Goal: Information Seeking & Learning: Learn about a topic

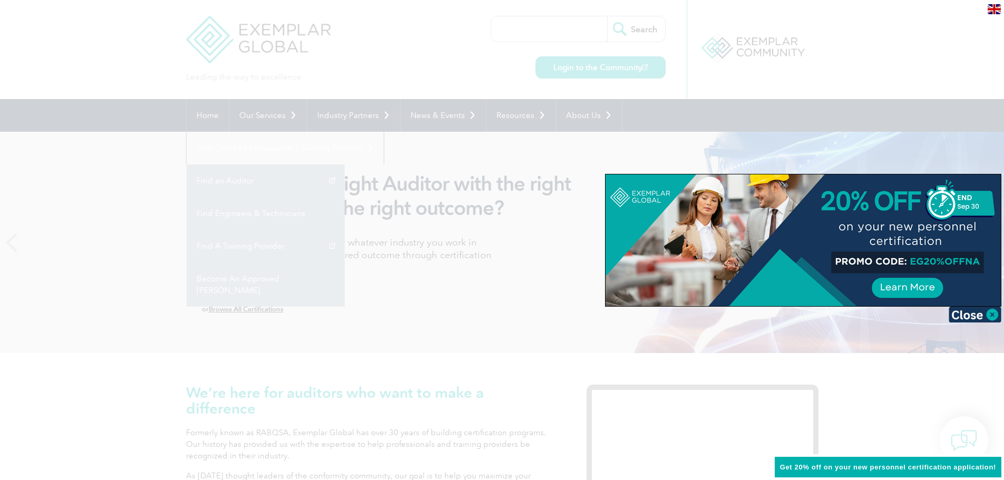
click at [916, 262] on div at bounding box center [802, 240] width 395 height 132
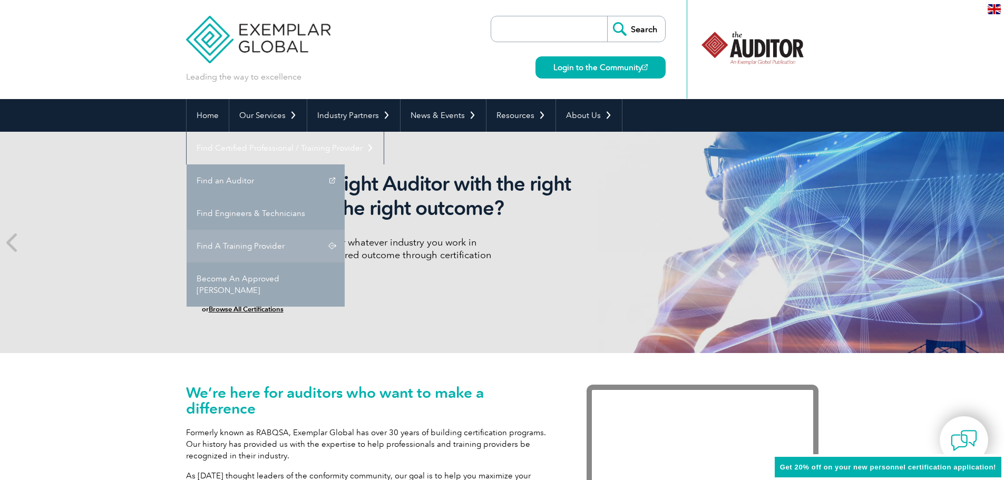
click at [345, 230] on link "Find A Training Provider" at bounding box center [266, 246] width 158 height 33
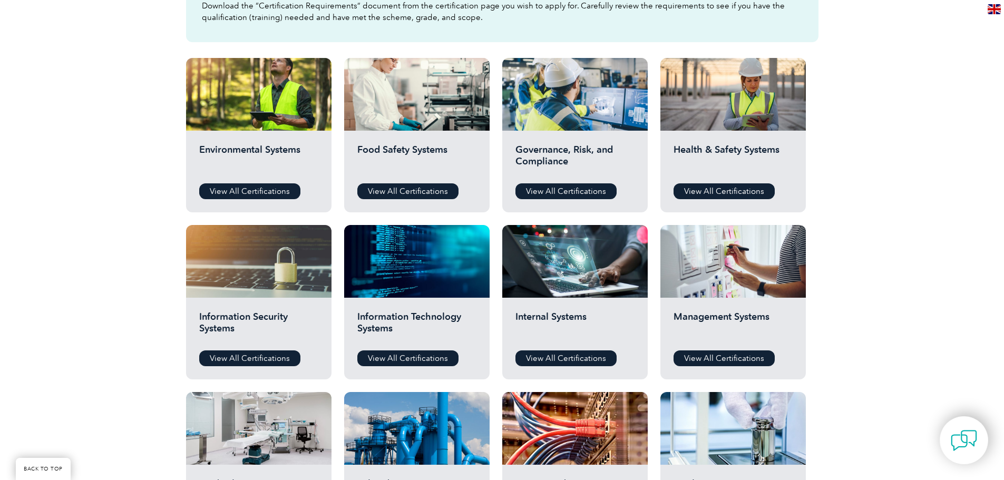
scroll to position [369, 0]
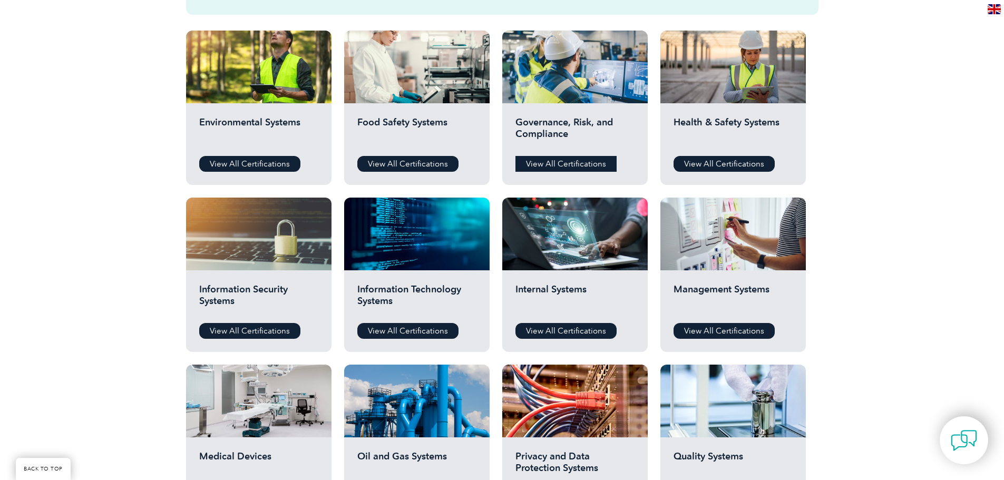
click at [589, 164] on link "View All Certifications" at bounding box center [565, 164] width 101 height 16
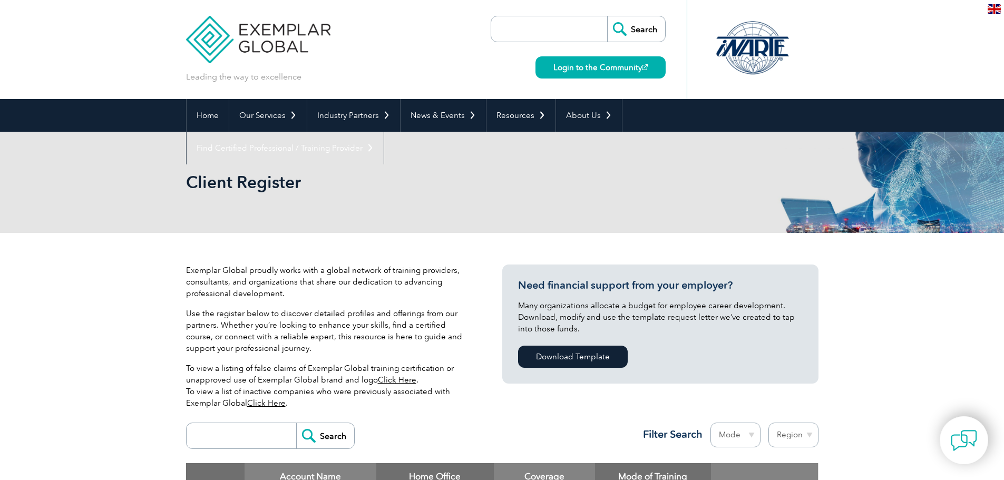
click at [760, 211] on div "Client Register" at bounding box center [502, 182] width 632 height 101
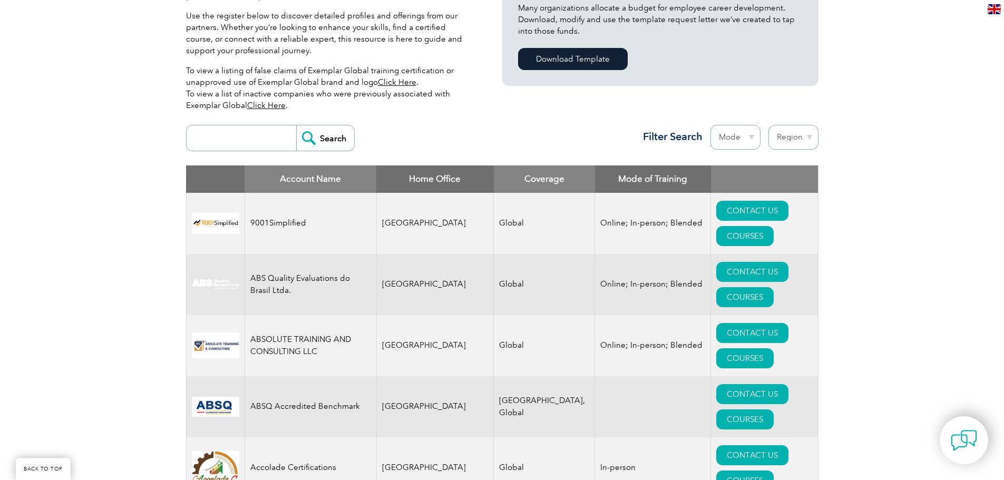
scroll to position [369, 0]
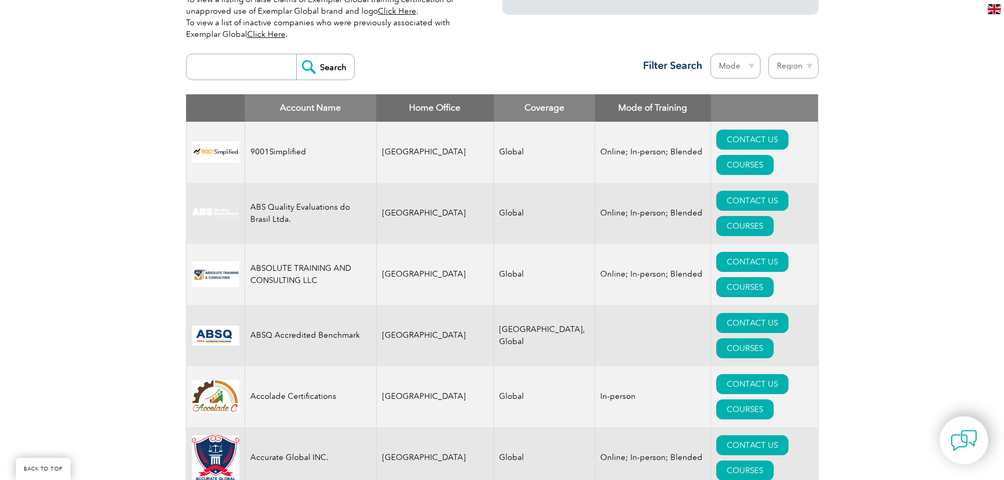
click at [807, 68] on select "Region Australia Bahrain Bangladesh Brazil Canada Colombia Dominican Republic E…" at bounding box center [793, 66] width 50 height 25
select select "Canada"
click at [768, 54] on select "Region Australia Bahrain Bangladesh Brazil Canada Colombia Dominican Republic E…" at bounding box center [793, 66] width 50 height 25
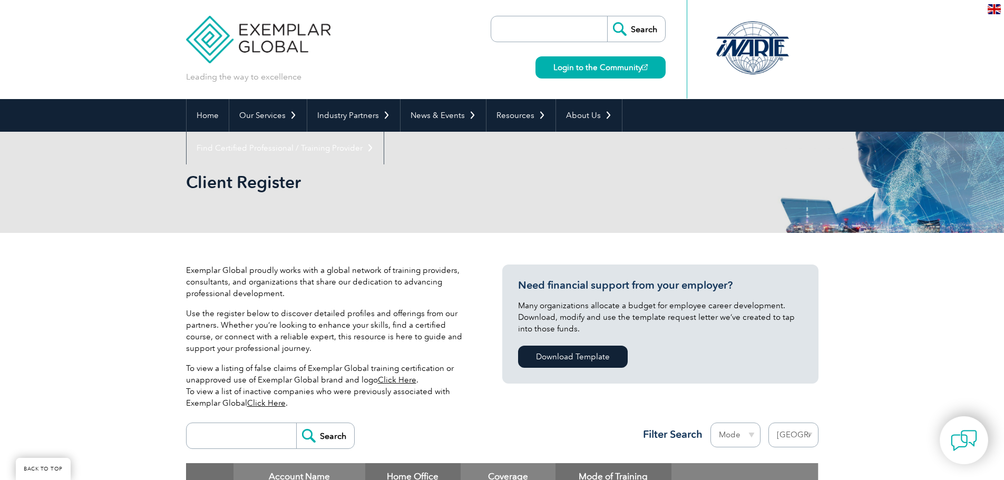
select select "[GEOGRAPHIC_DATA]"
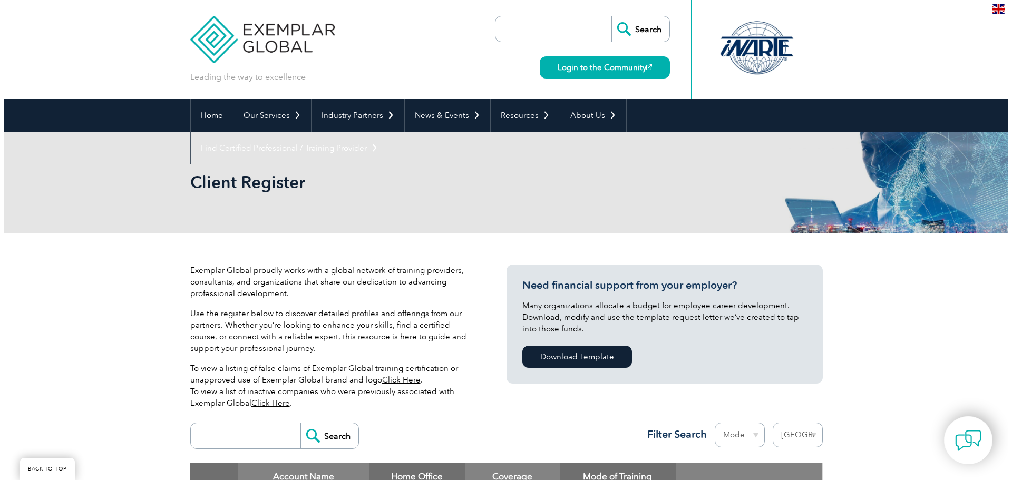
scroll to position [239, 0]
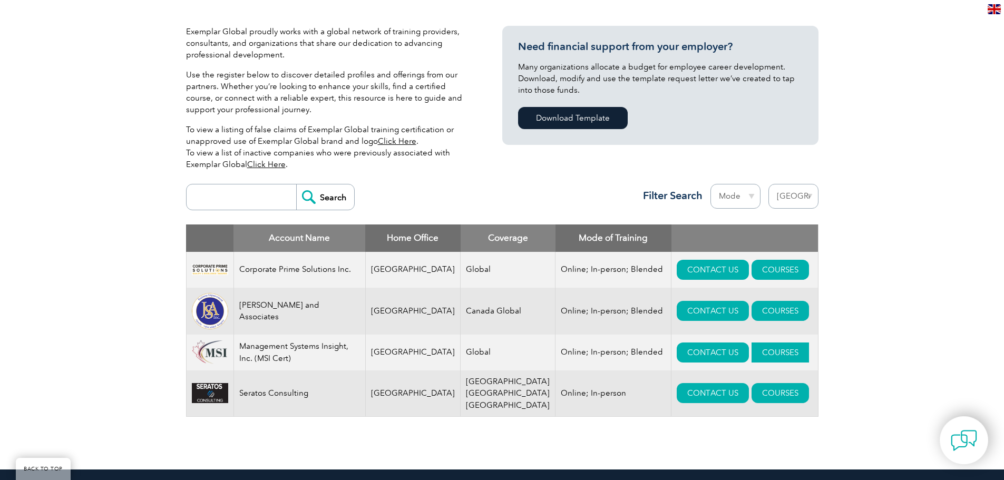
click at [758, 358] on link "COURSES" at bounding box center [779, 353] width 57 height 20
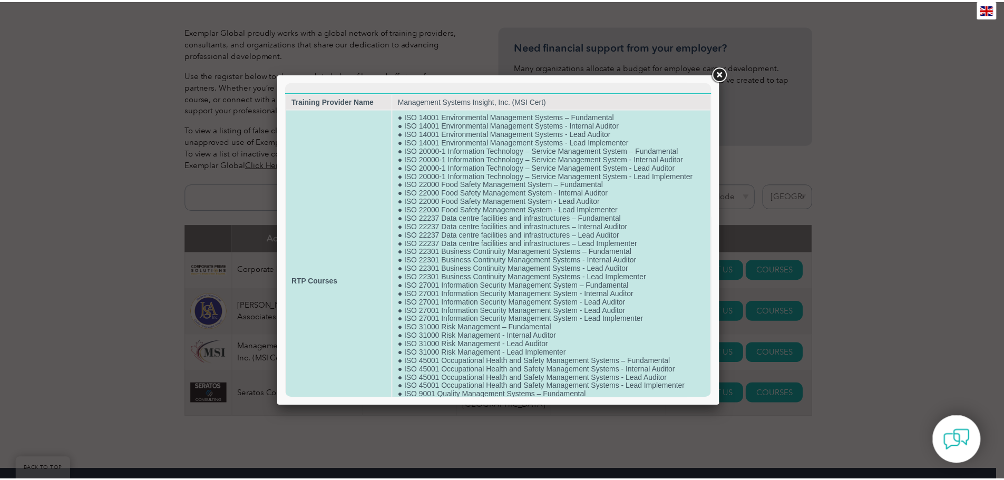
scroll to position [0, 0]
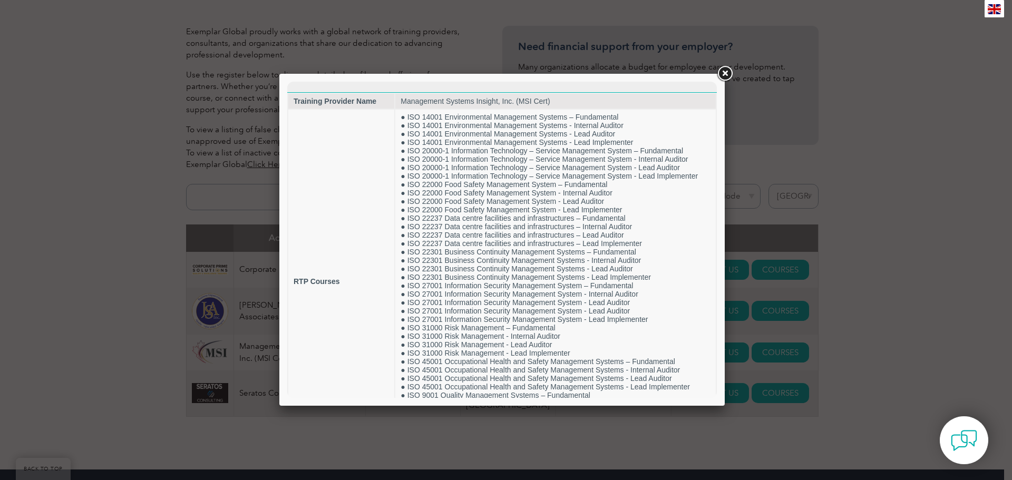
click at [725, 74] on link at bounding box center [724, 73] width 19 height 19
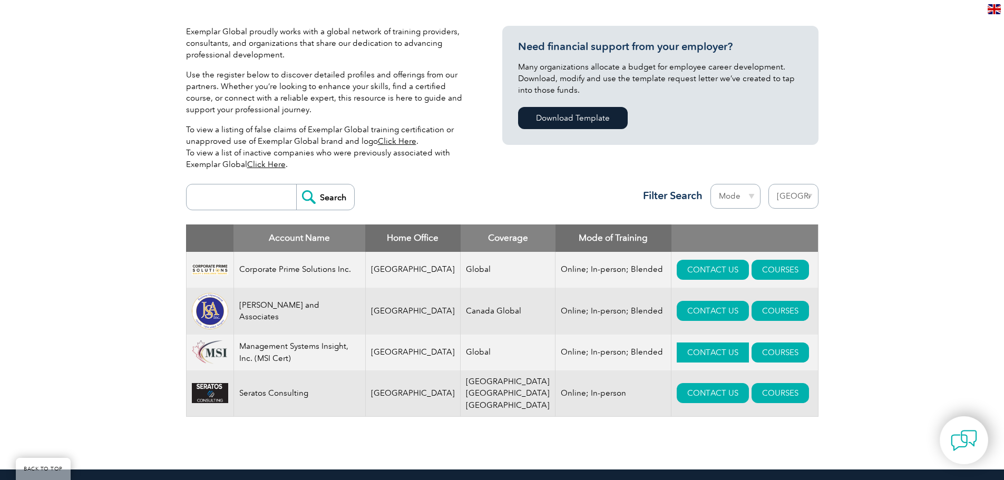
click at [677, 355] on link "CONTACT US" at bounding box center [713, 353] width 72 height 20
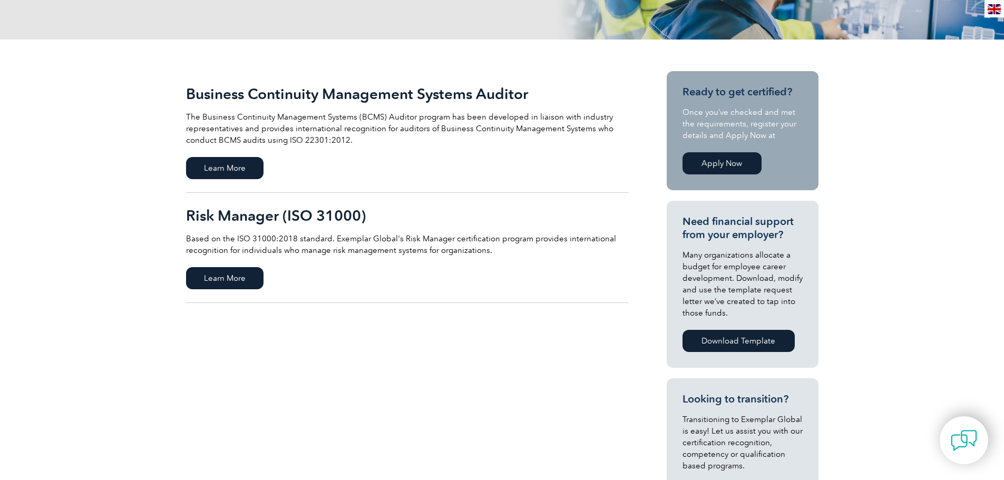
scroll to position [211, 0]
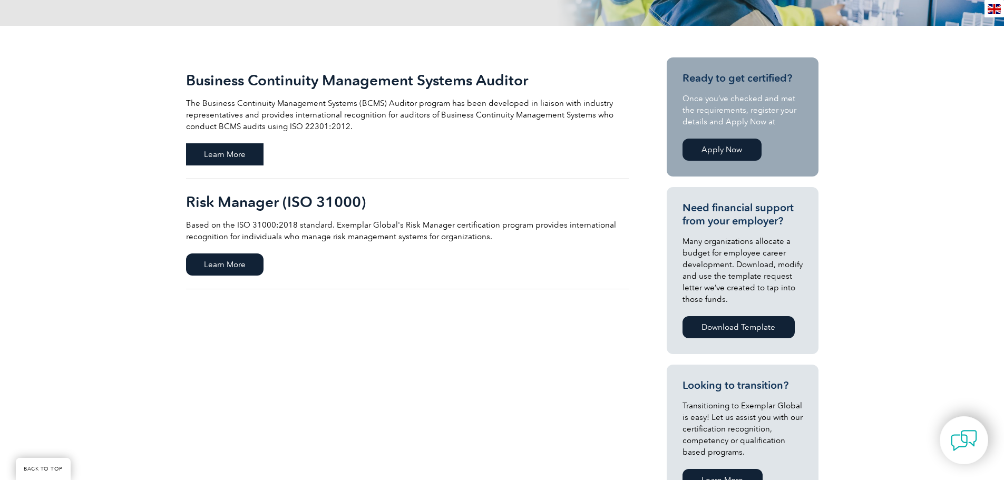
click at [204, 150] on span "Learn More" at bounding box center [224, 154] width 77 height 22
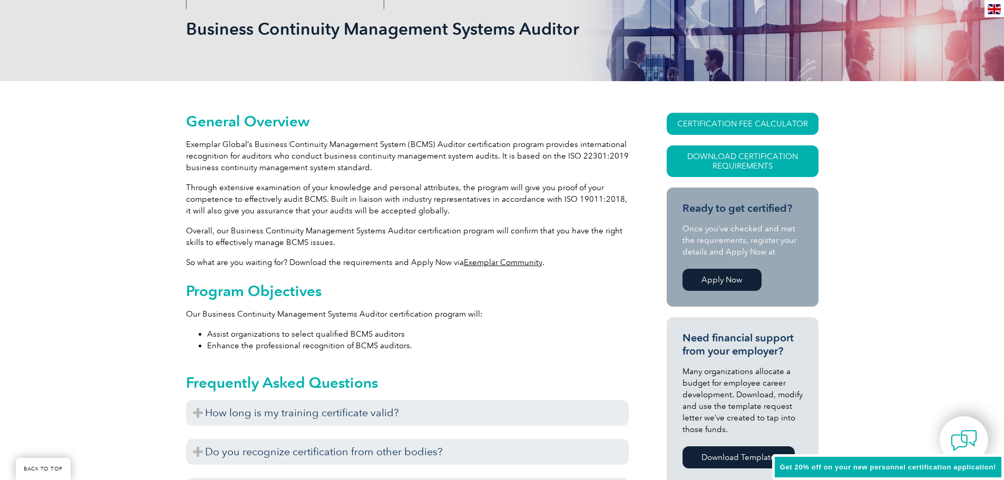
scroll to position [158, 0]
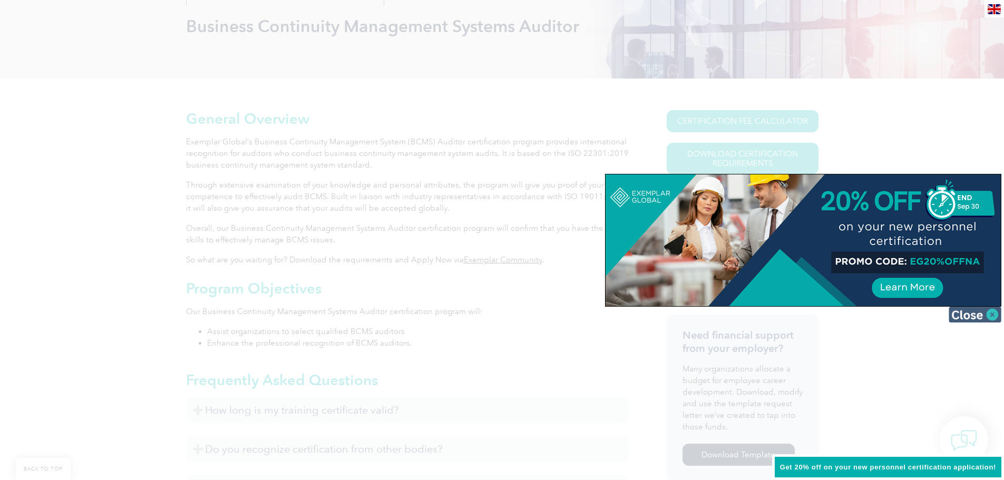
click at [989, 314] on img at bounding box center [974, 315] width 53 height 16
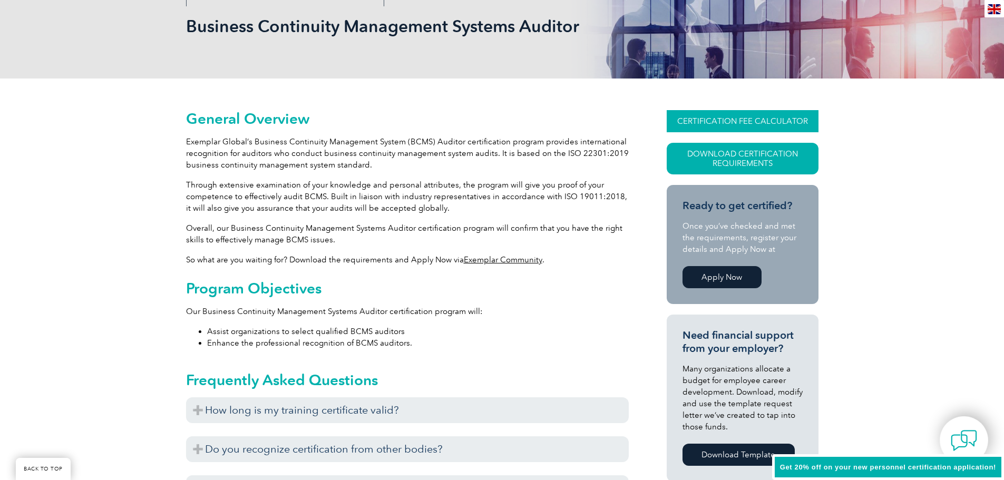
click at [762, 121] on link "CERTIFICATION FEE CALCULATOR" at bounding box center [743, 121] width 152 height 22
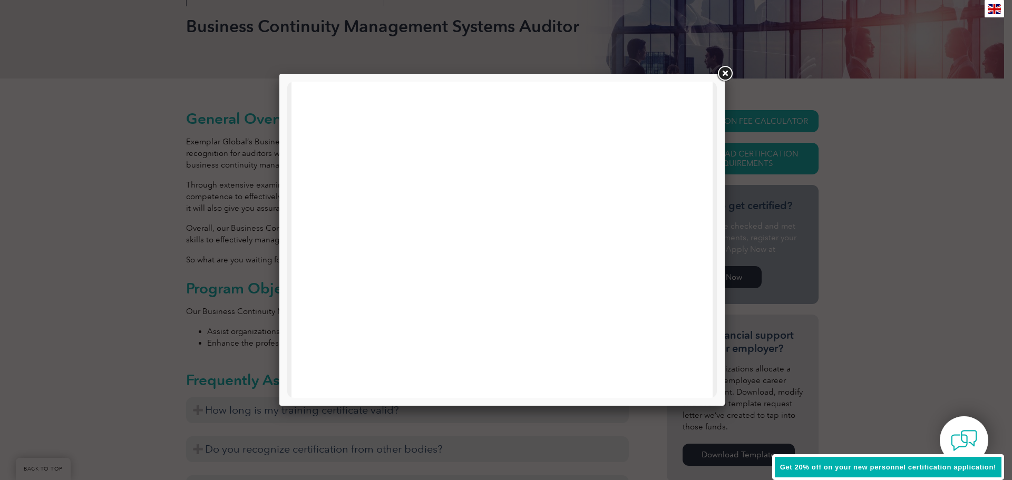
scroll to position [0, 0]
click at [723, 71] on link at bounding box center [724, 73] width 19 height 19
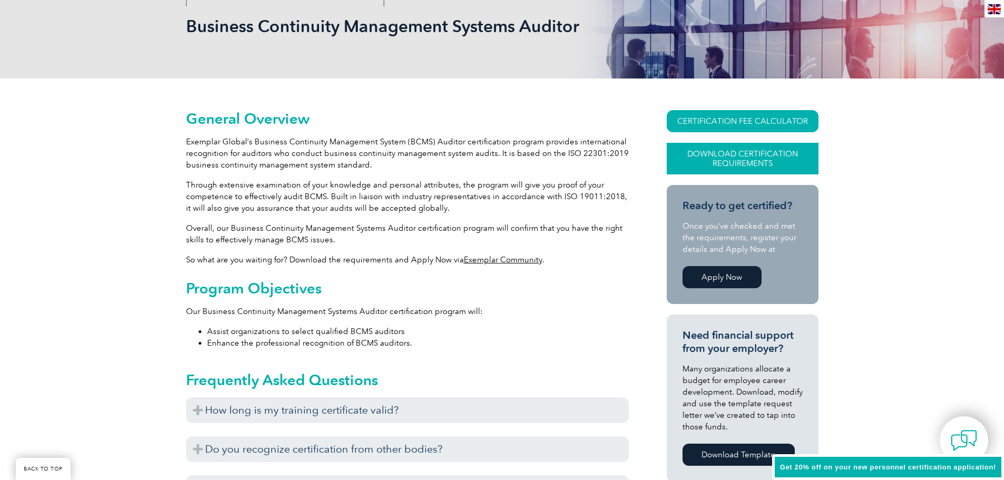
click at [748, 158] on link "Download Certification Requirements" at bounding box center [743, 159] width 152 height 32
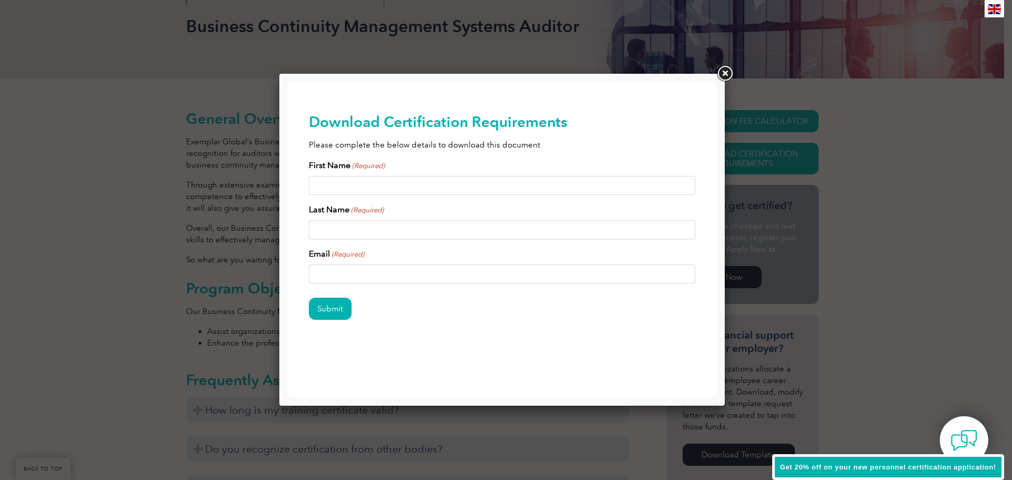
click at [723, 71] on link at bounding box center [724, 73] width 19 height 19
